Goal: Task Accomplishment & Management: Complete application form

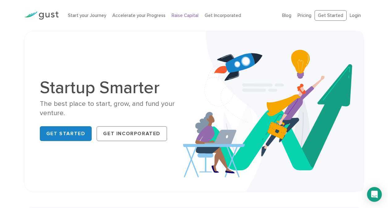
click at [184, 13] on link "Raise Capital" at bounding box center [185, 16] width 27 height 6
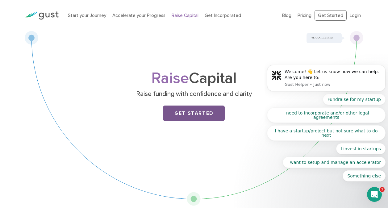
click at [185, 112] on link "Get Started" at bounding box center [194, 113] width 62 height 15
